Goal: Task Accomplishment & Management: Complete application form

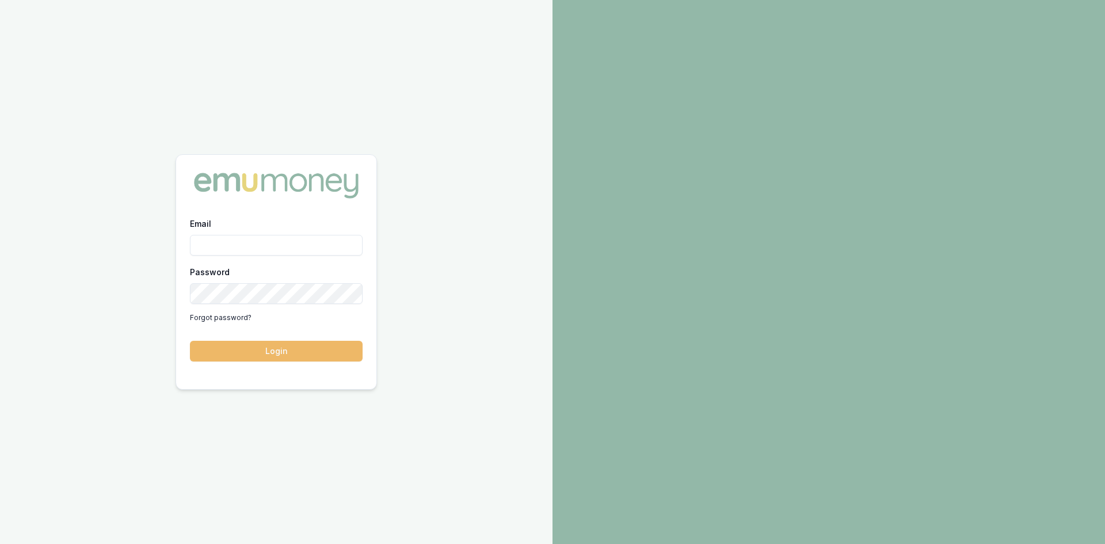
type input "steven.nguyen@emumoney.com.au"
click at [261, 355] on button "Login" at bounding box center [276, 351] width 173 height 21
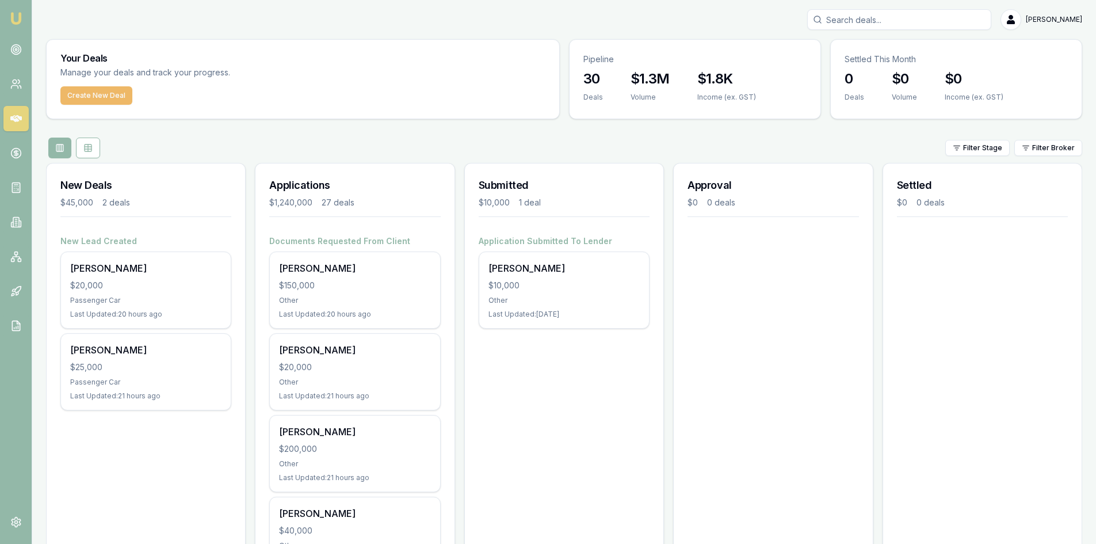
click at [103, 94] on button "Create New Deal" at bounding box center [96, 95] width 72 height 18
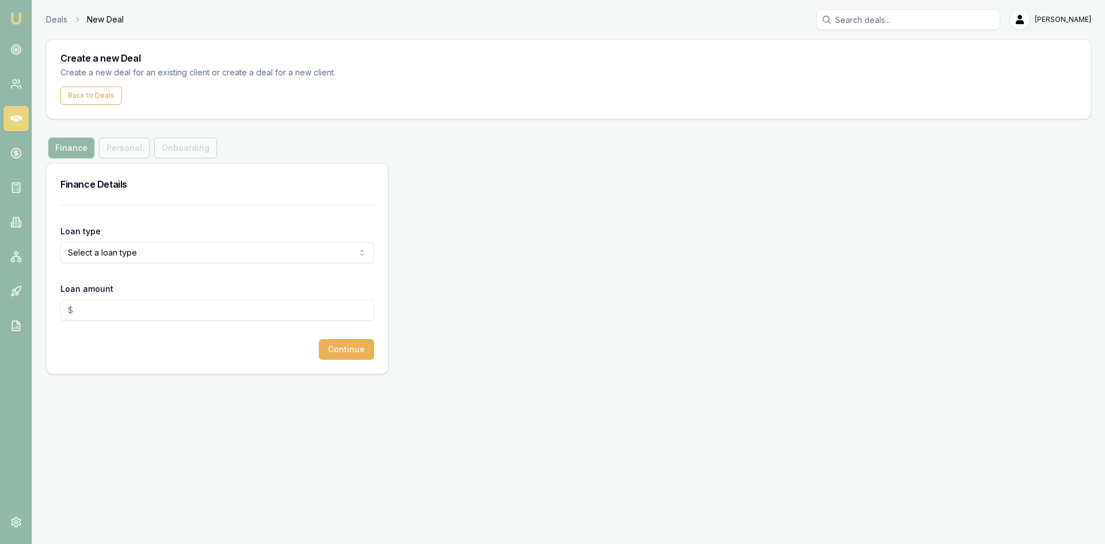
click at [176, 255] on html "Emu Broker Deals New Deal Steven Nguyen Toggle Menu Create a new Deal Create a …" at bounding box center [552, 272] width 1105 height 544
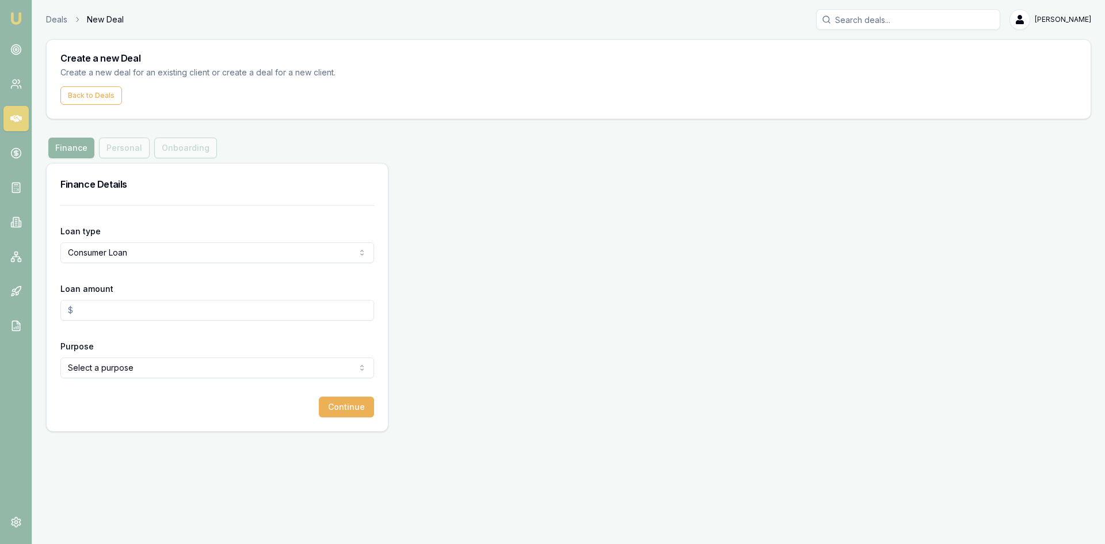
click at [137, 310] on input "Loan amount" at bounding box center [217, 310] width 314 height 21
type input "$35,000.00"
click at [150, 367] on html "Emu Broker Deals New Deal Steven Nguyen Toggle Menu Create a new Deal Create a …" at bounding box center [552, 272] width 1105 height 544
select select "OTHER"
click at [344, 410] on button "Continue" at bounding box center [346, 407] width 55 height 21
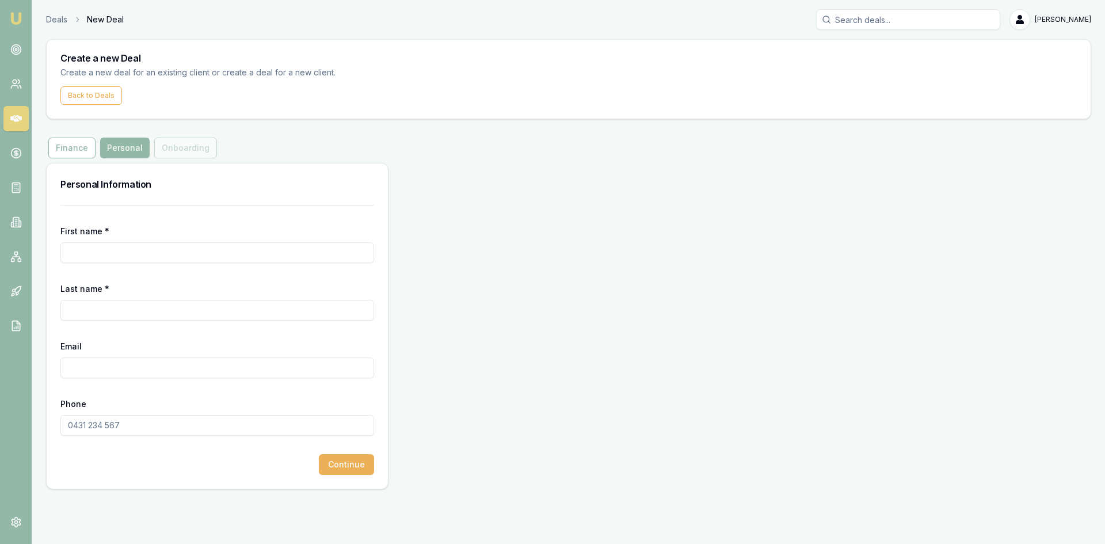
click at [93, 254] on input "First name *" at bounding box center [217, 252] width 314 height 21
type input "s"
type input "Sadiq"
type input "Fazel"
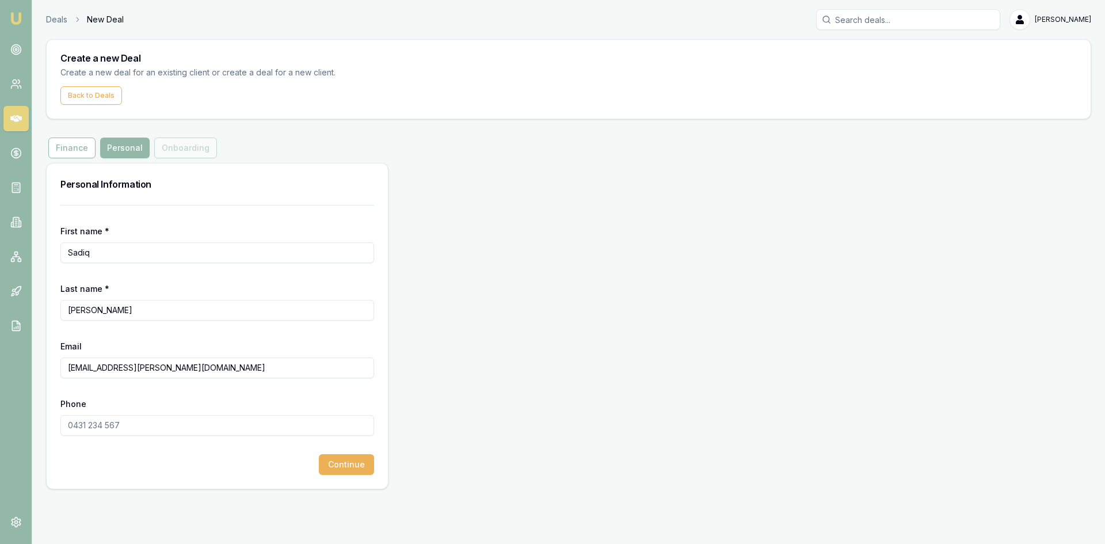
type input "sadiq.fazel.1985@gmail.com"
click at [129, 432] on input "Phone" at bounding box center [217, 425] width 314 height 21
type input "0405 417 641"
drag, startPoint x: 227, startPoint y: 491, endPoint x: 307, endPoint y: 479, distance: 80.9
click at [227, 491] on div "Deals New Deal Steven Nguyen Toggle Menu Create a new Deal Create a new deal fo…" at bounding box center [552, 249] width 1105 height 498
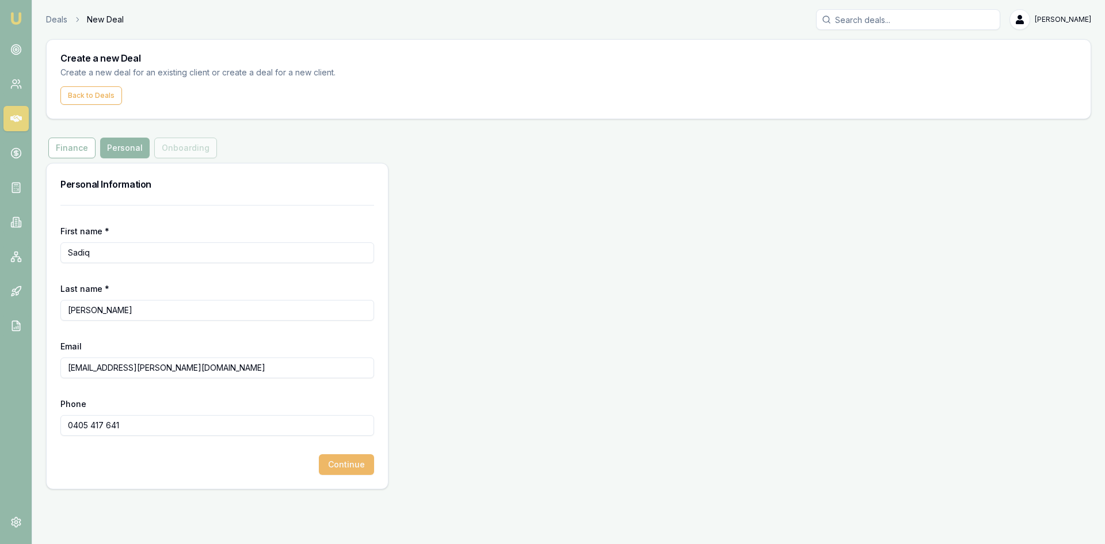
click at [340, 467] on button "Continue" at bounding box center [346, 464] width 55 height 21
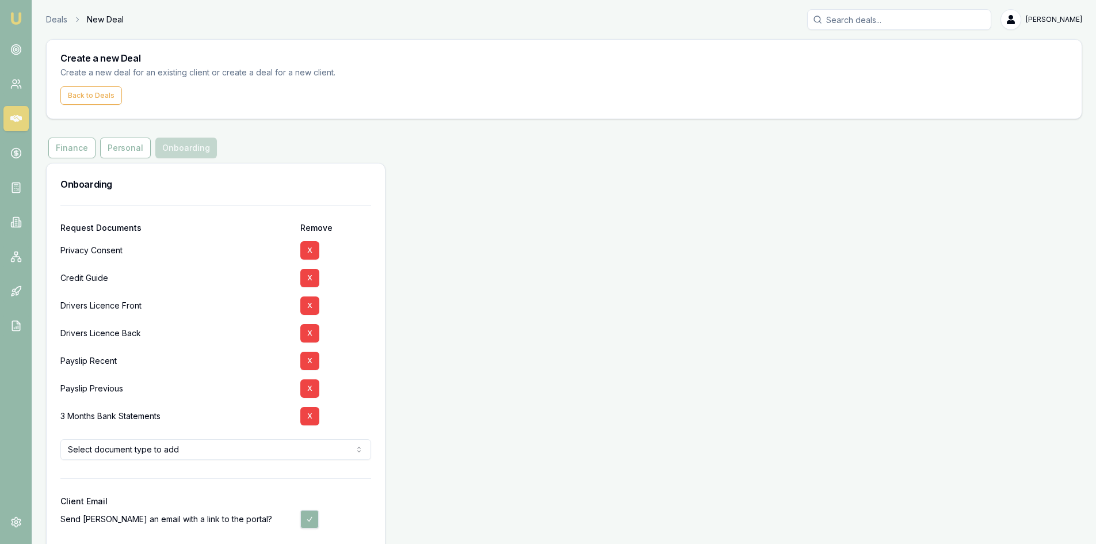
scroll to position [52, 0]
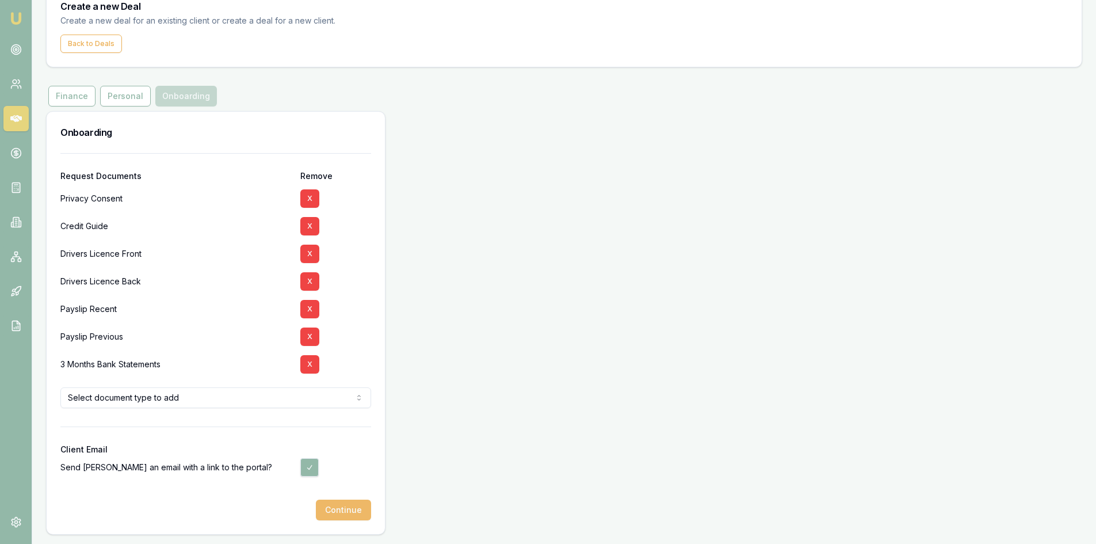
click at [338, 513] on button "Continue" at bounding box center [343, 510] width 55 height 21
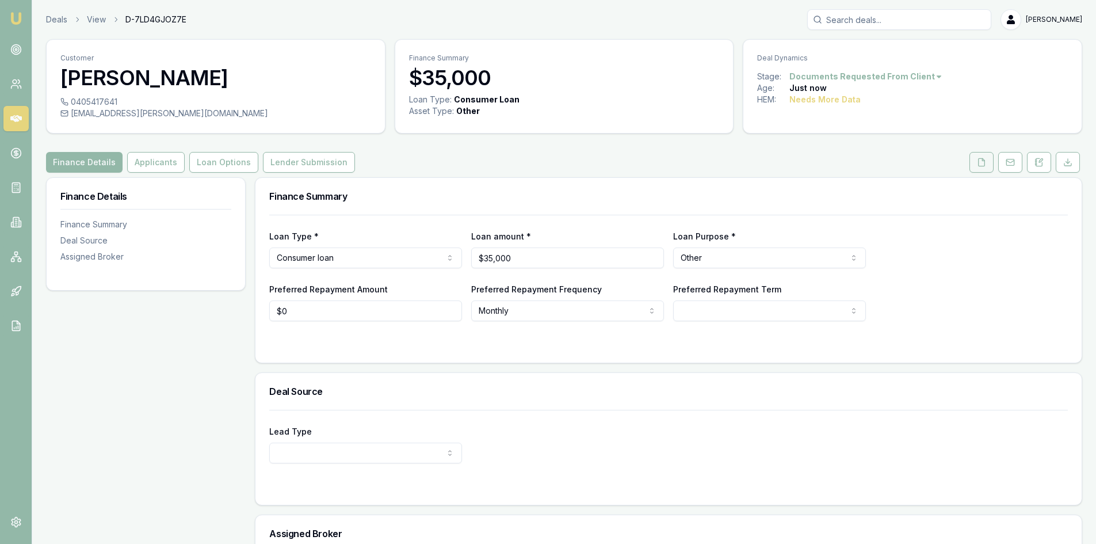
click at [981, 161] on icon at bounding box center [981, 162] width 9 height 9
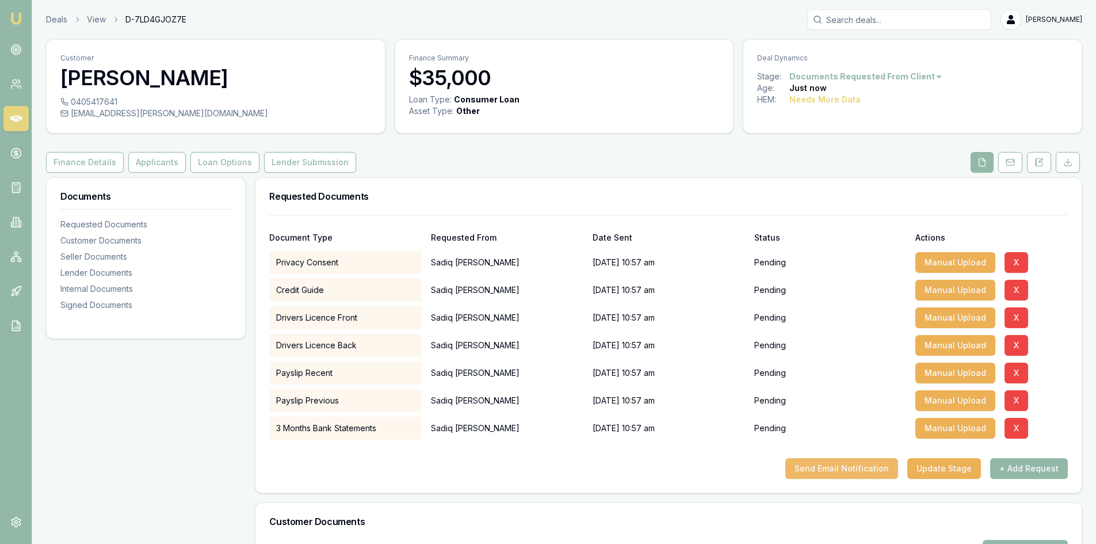
click at [849, 471] on button "Send Email Notification" at bounding box center [842, 468] width 113 height 21
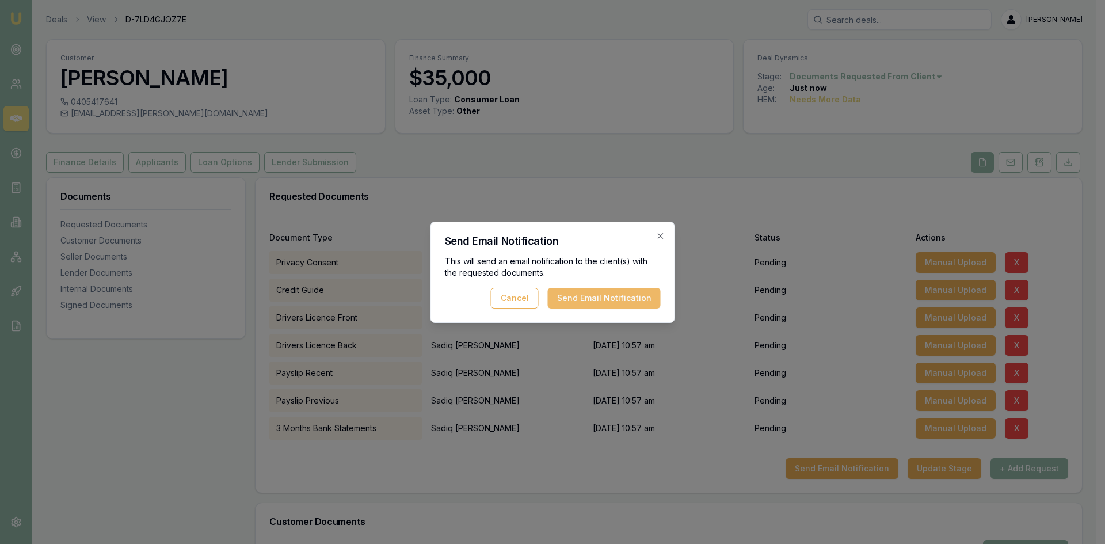
click at [610, 295] on button "Send Email Notification" at bounding box center [604, 298] width 113 height 21
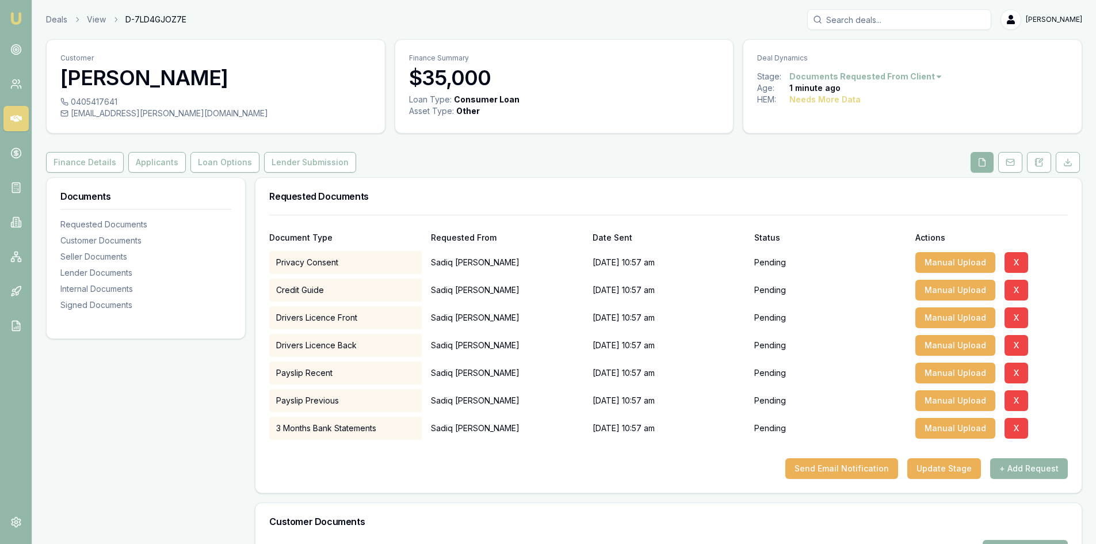
click at [14, 122] on icon at bounding box center [16, 119] width 12 height 12
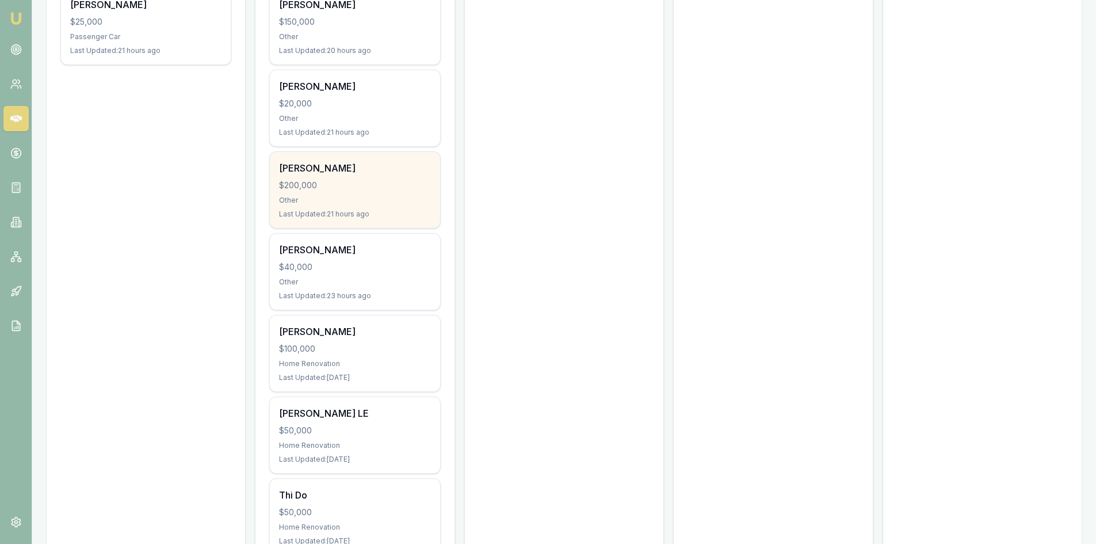
scroll to position [403, 0]
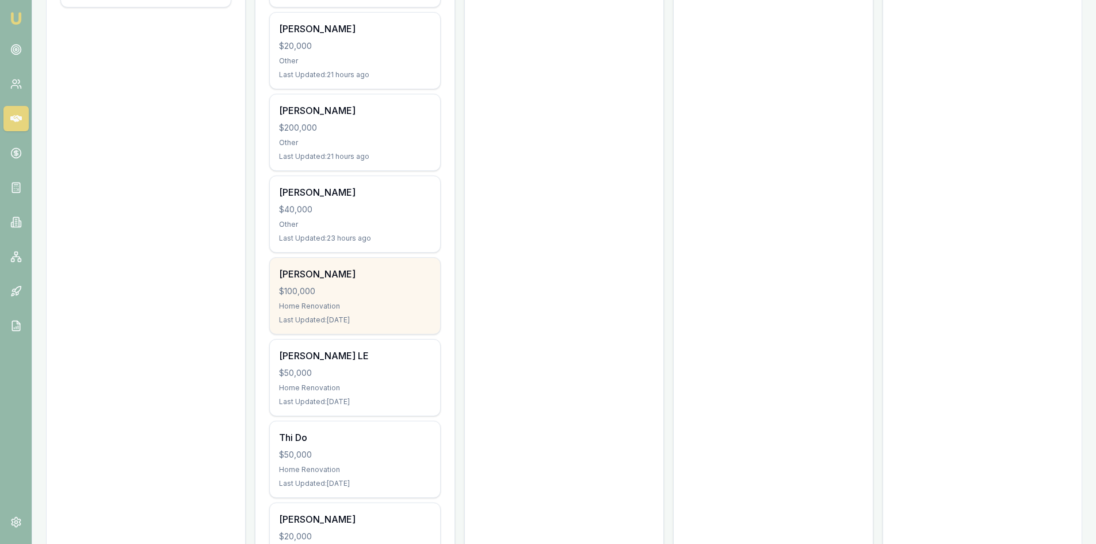
click at [344, 285] on div "$100,000" at bounding box center [354, 291] width 151 height 12
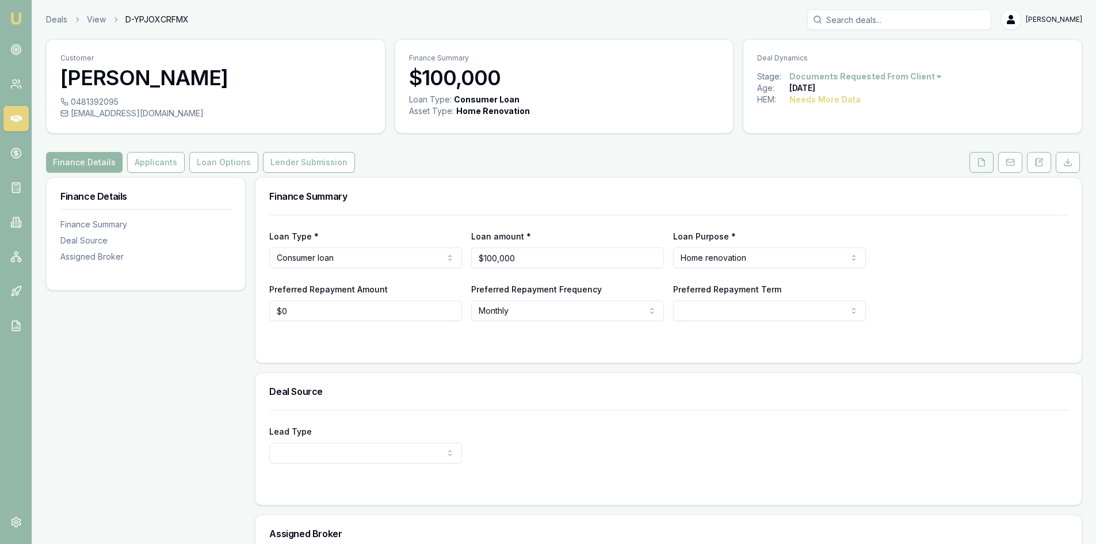
click at [980, 165] on icon at bounding box center [981, 162] width 9 height 9
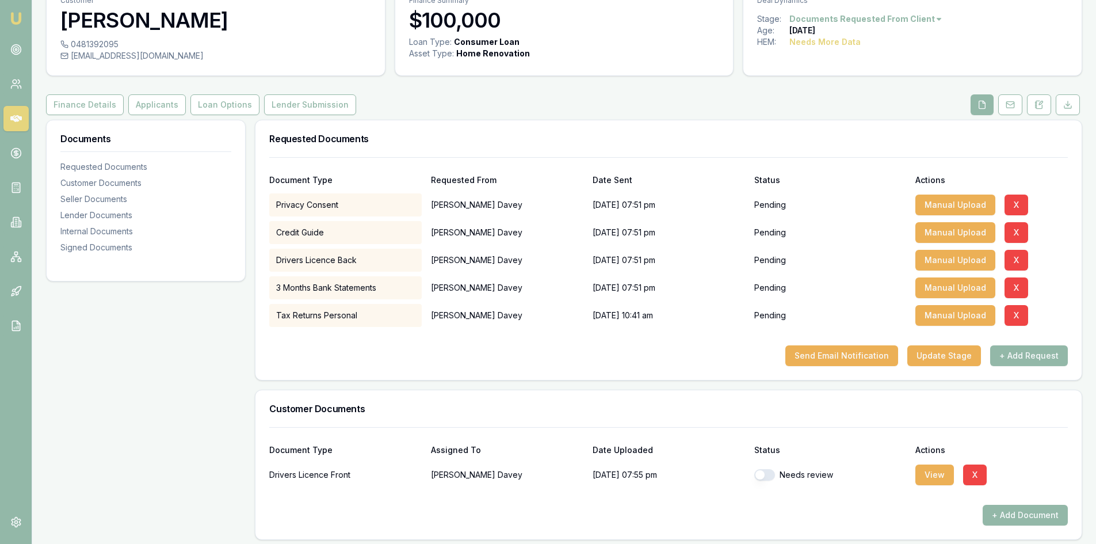
scroll to position [115, 0]
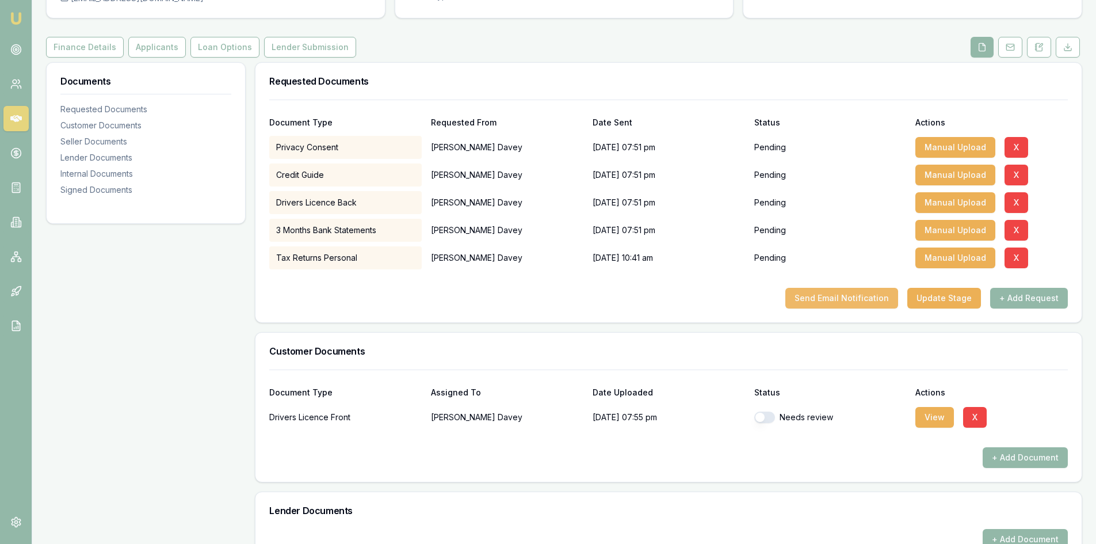
click at [849, 300] on button "Send Email Notification" at bounding box center [842, 298] width 113 height 21
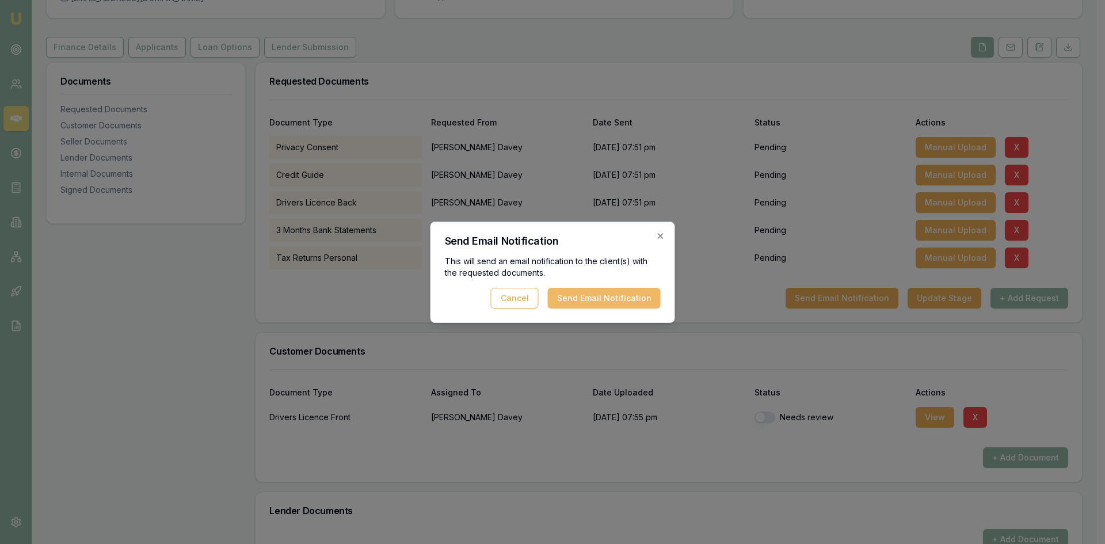
click at [598, 302] on button "Send Email Notification" at bounding box center [604, 298] width 113 height 21
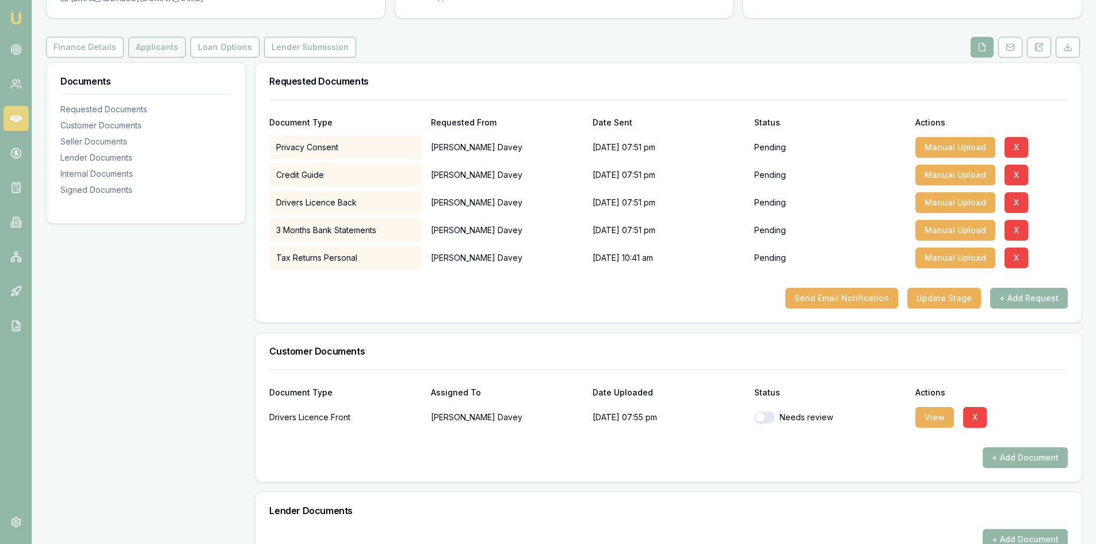
click at [148, 48] on button "Applicants" at bounding box center [157, 47] width 58 height 21
